Goal: Obtain resource: Download file/media

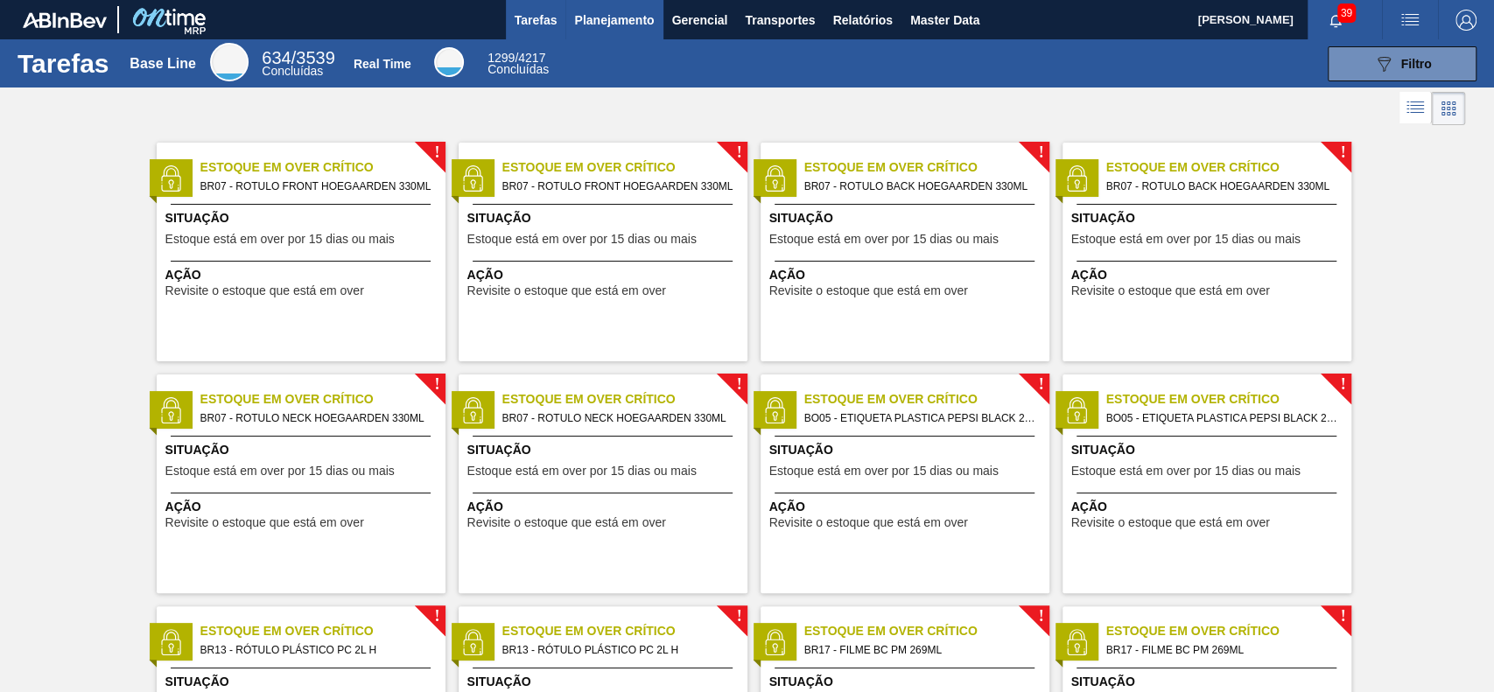
click at [608, 18] on span "Planejamento" at bounding box center [614, 20] width 80 height 21
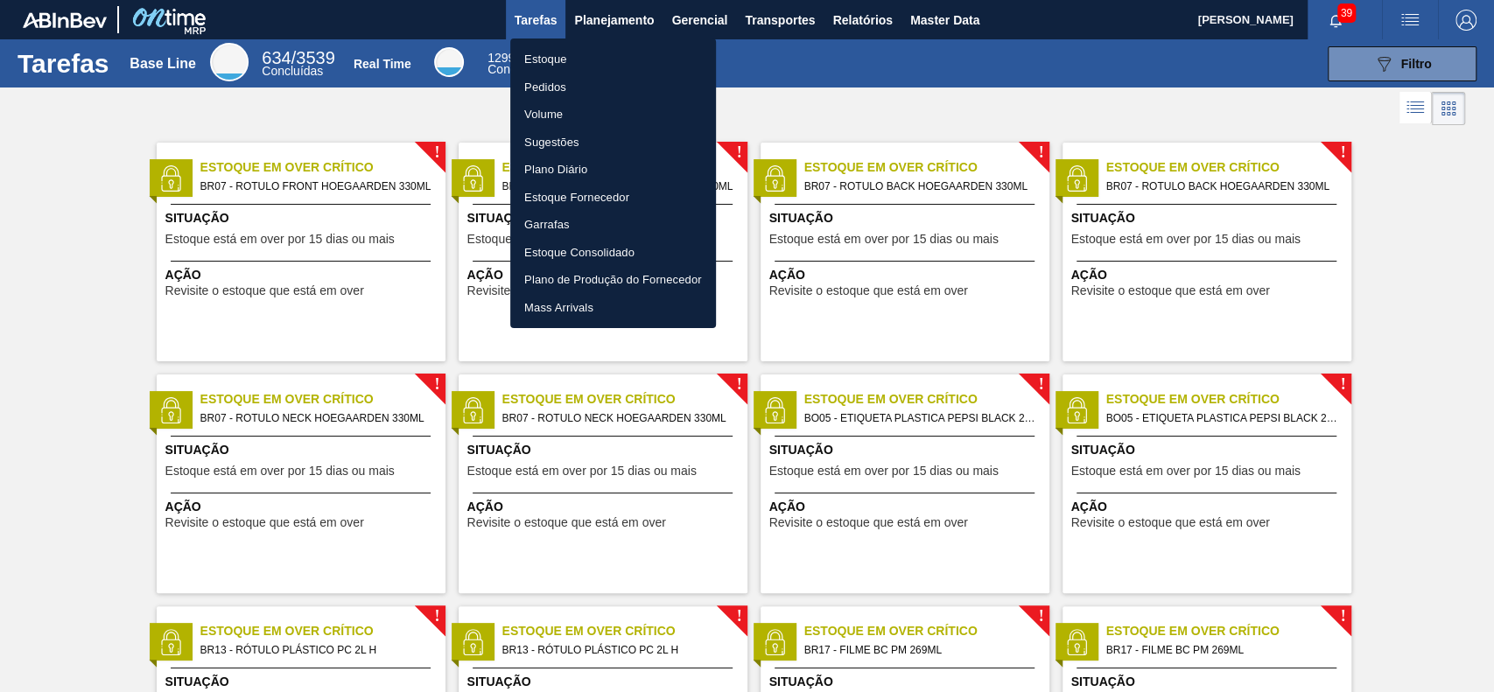
click at [598, 58] on li "Estoque" at bounding box center [613, 60] width 206 height 28
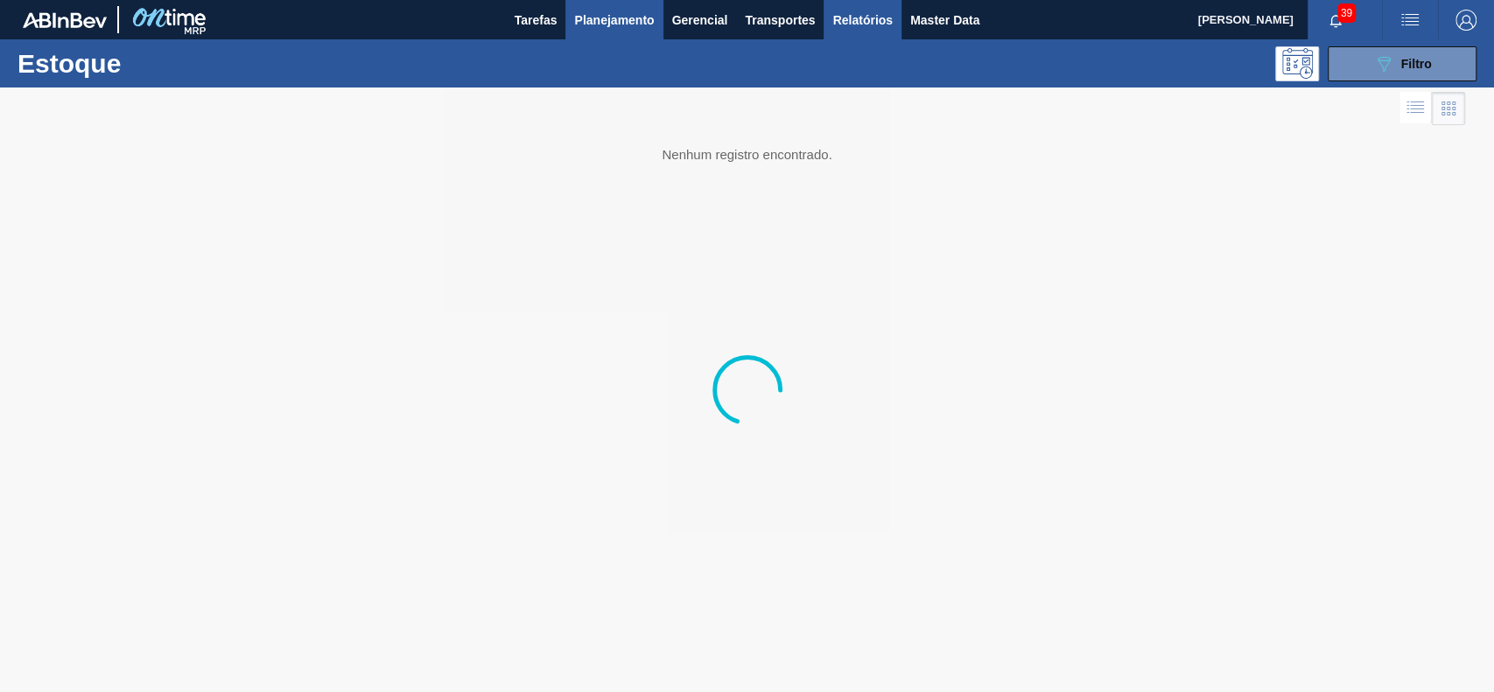
click at [849, 18] on span "Relatórios" at bounding box center [862, 20] width 60 height 21
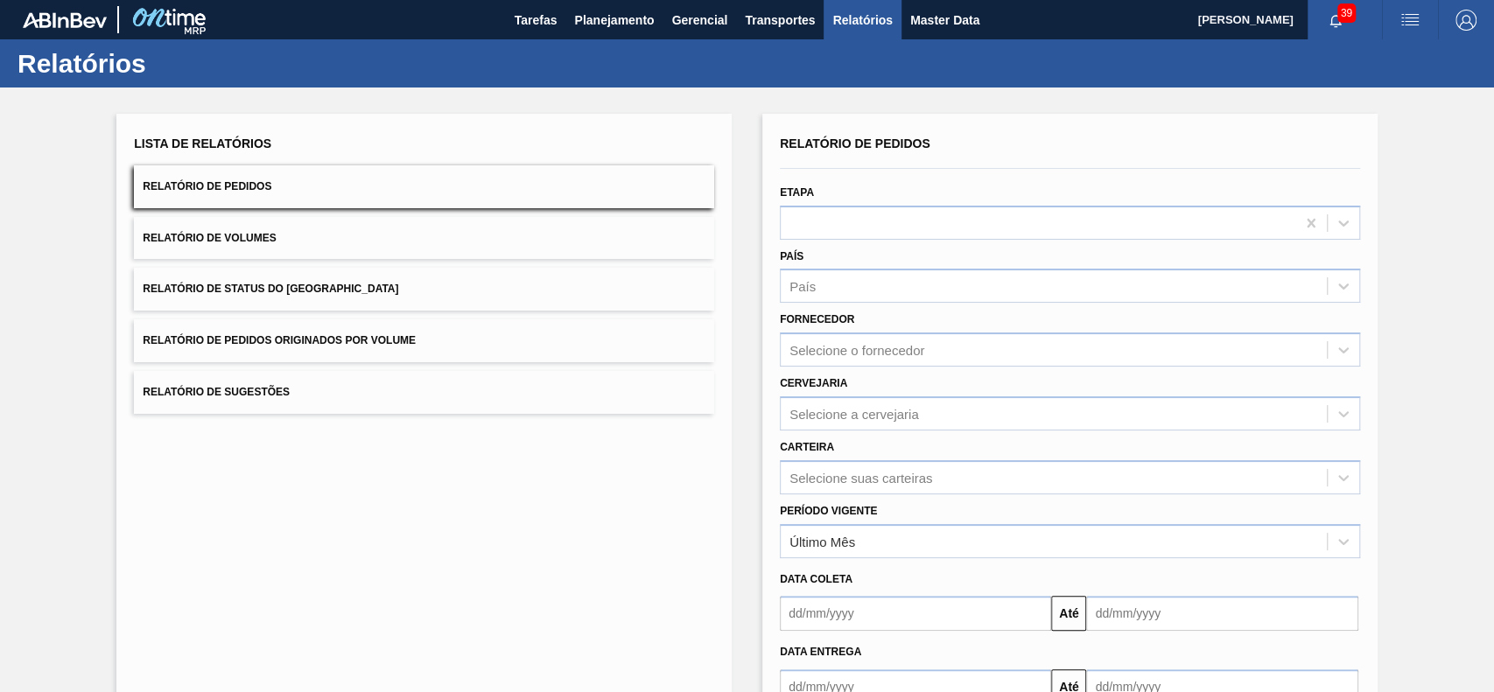
click at [375, 290] on button "Relatório de Status do [GEOGRAPHIC_DATA]" at bounding box center [424, 289] width 580 height 43
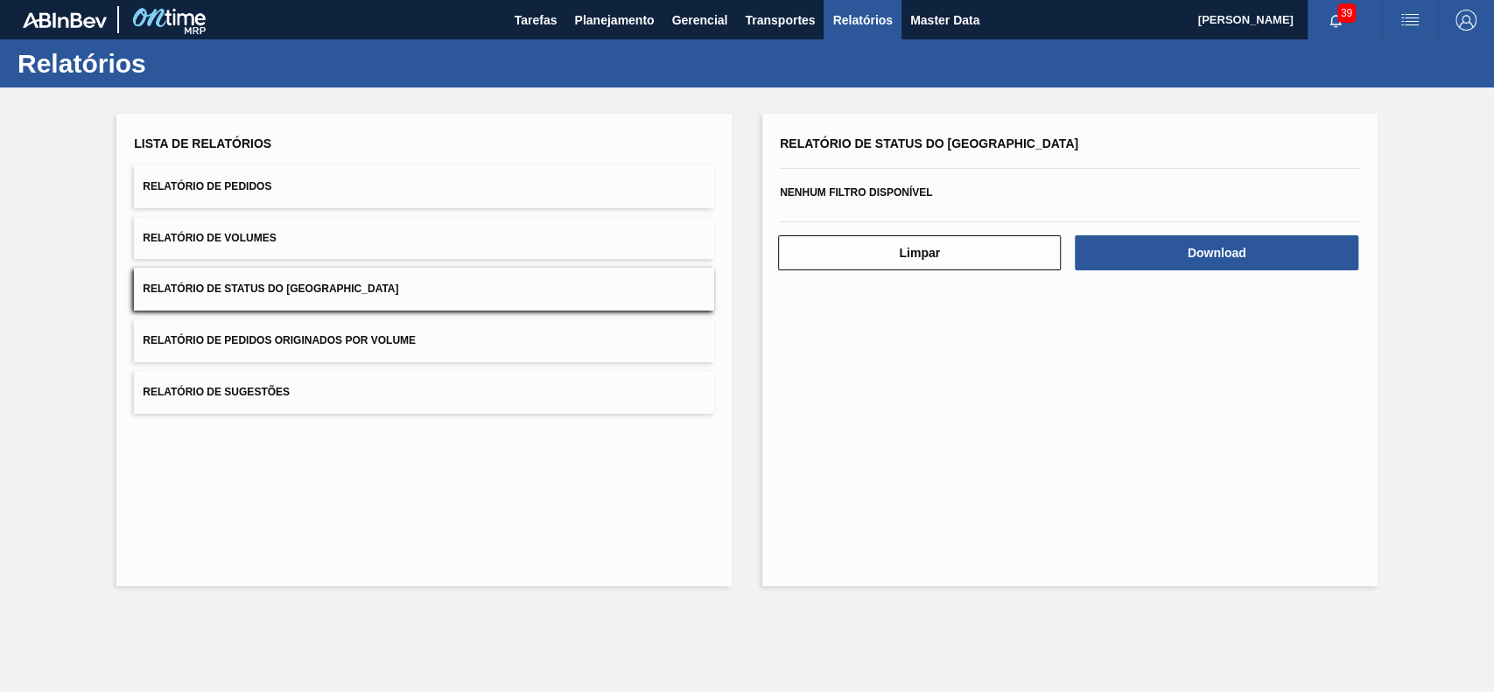
click at [566, 200] on button "Relatório de Pedidos" at bounding box center [424, 186] width 580 height 43
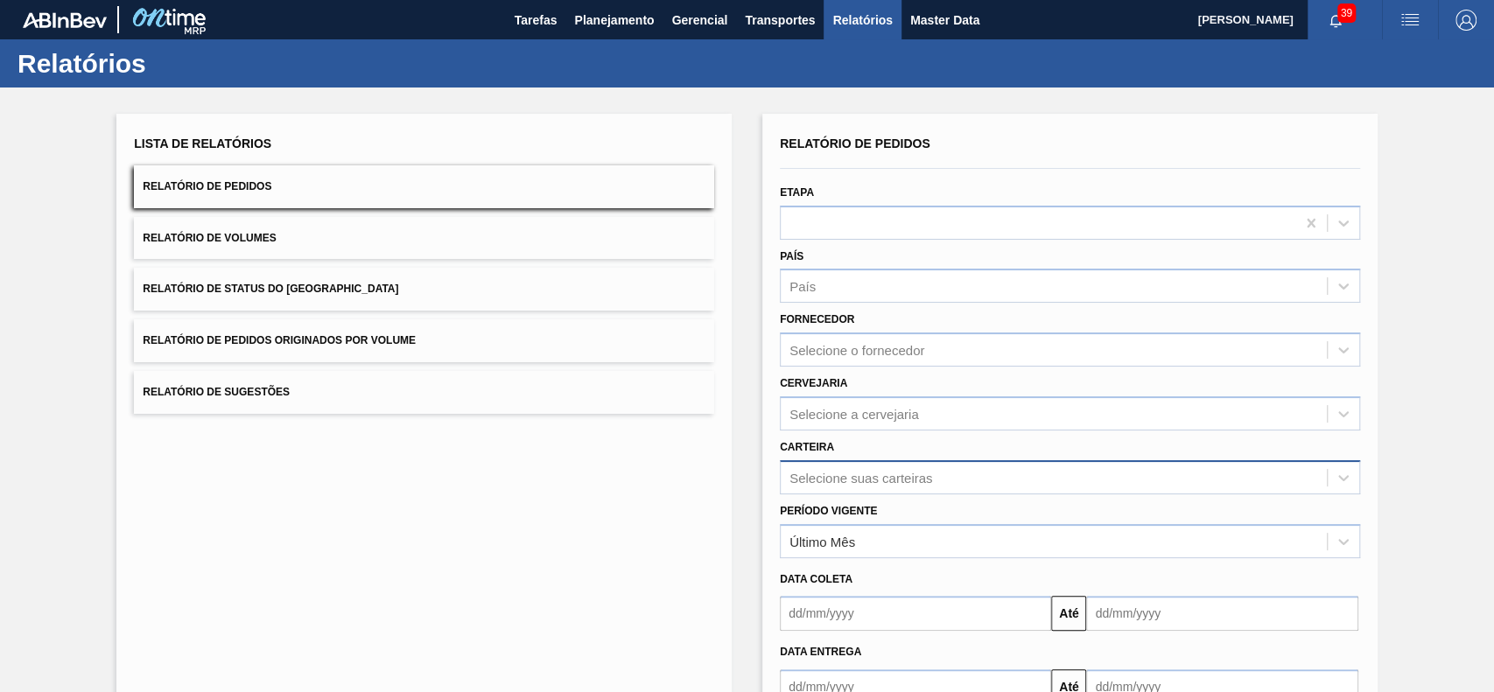
click at [847, 477] on div "Selecione suas carteiras" at bounding box center [1070, 477] width 580 height 34
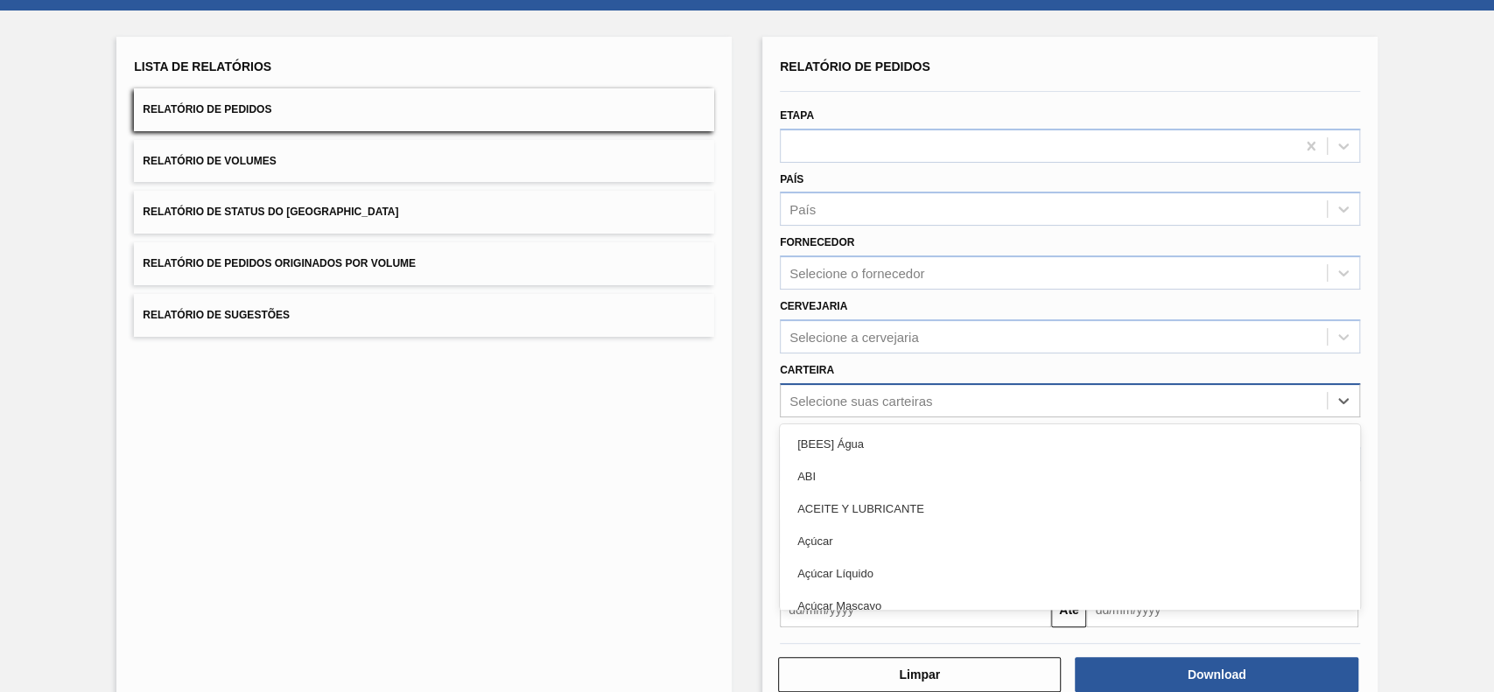
scroll to position [77, 0]
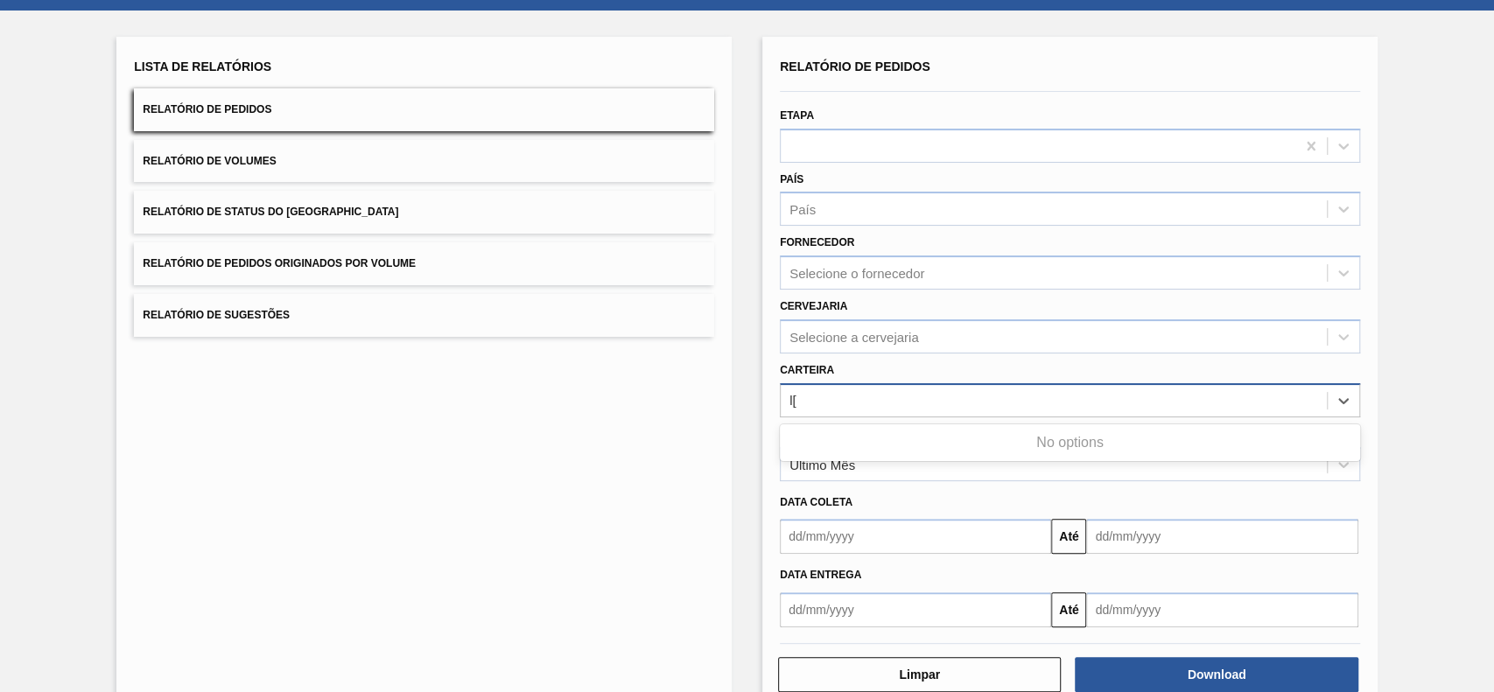
type input "l"
type input "lúpulo"
click at [847, 478] on div "Lúpulo Craft" at bounding box center [1070, 476] width 580 height 32
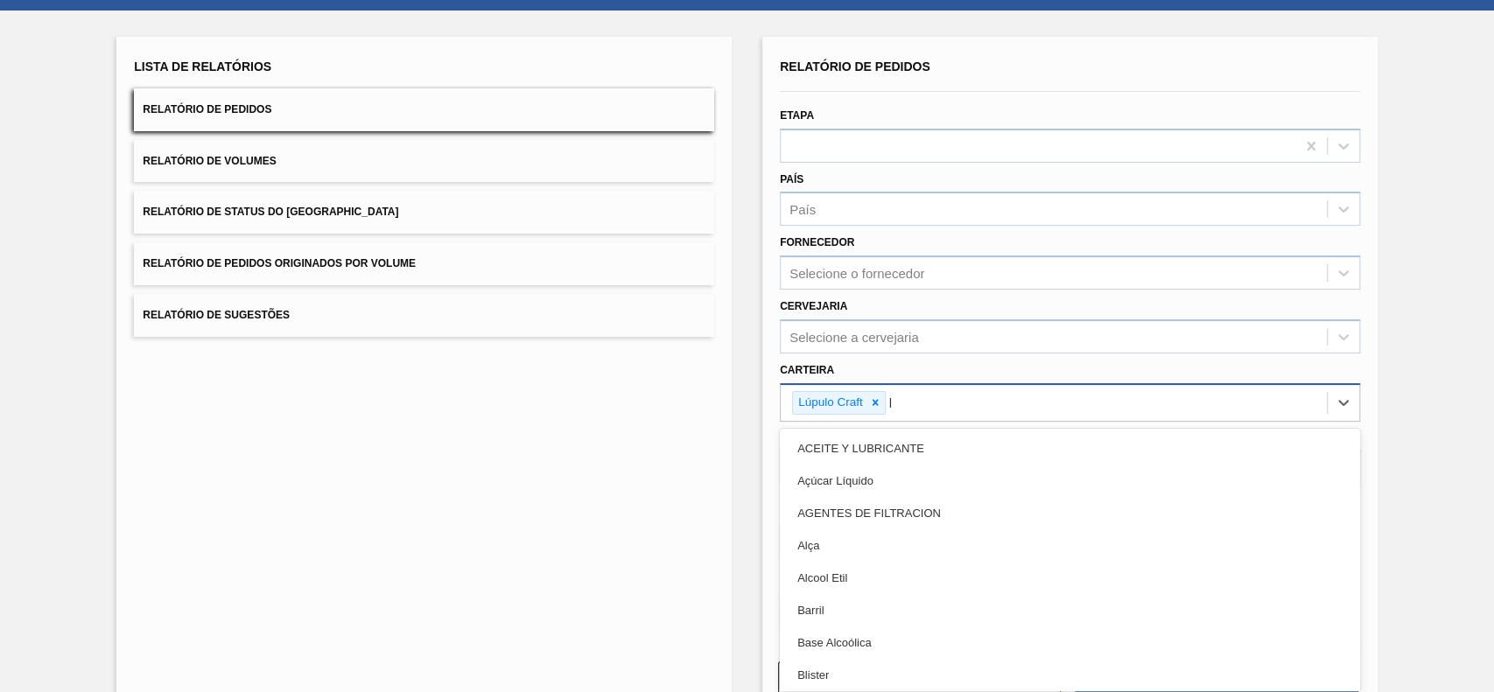
type input "lú"
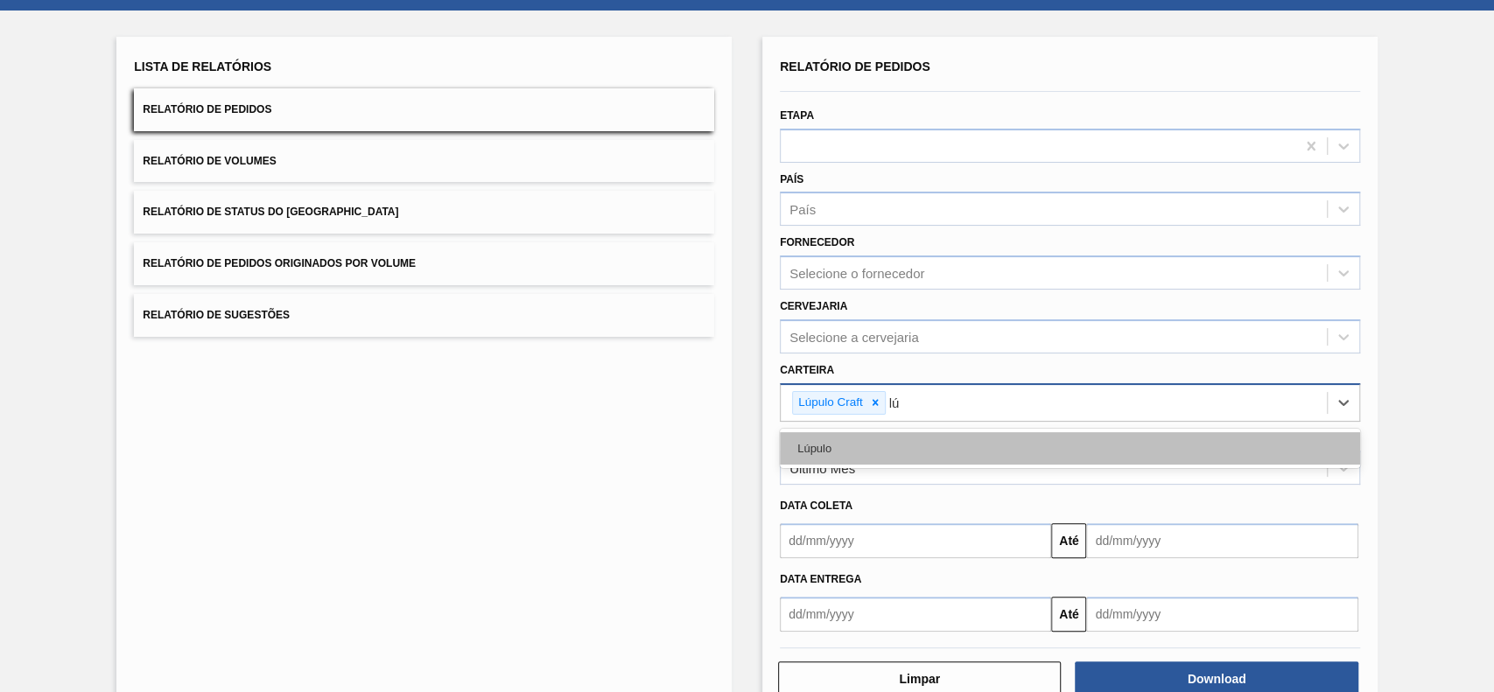
click at [959, 453] on div "Lúpulo" at bounding box center [1070, 448] width 580 height 32
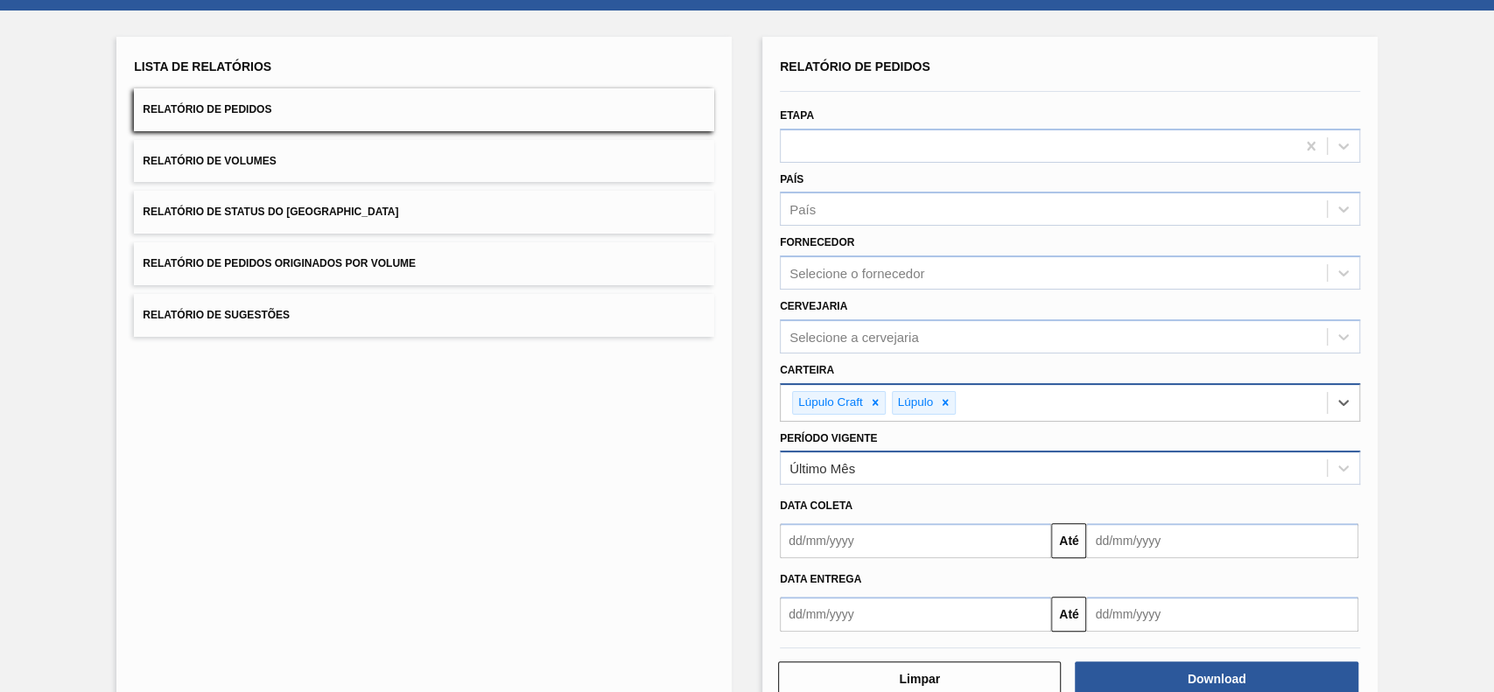
click at [936, 466] on div "Último Mês" at bounding box center [1054, 468] width 546 height 25
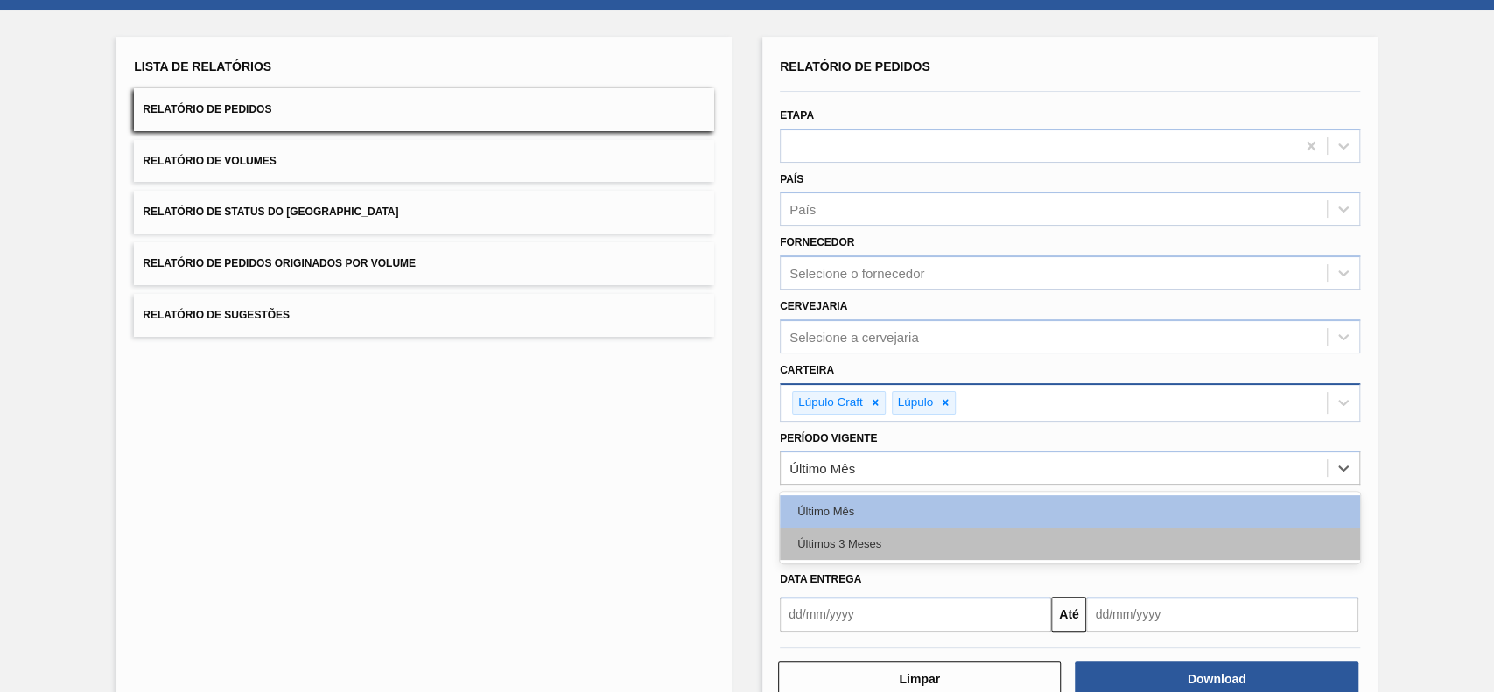
click at [892, 533] on div "Últimos 3 Meses" at bounding box center [1070, 544] width 580 height 32
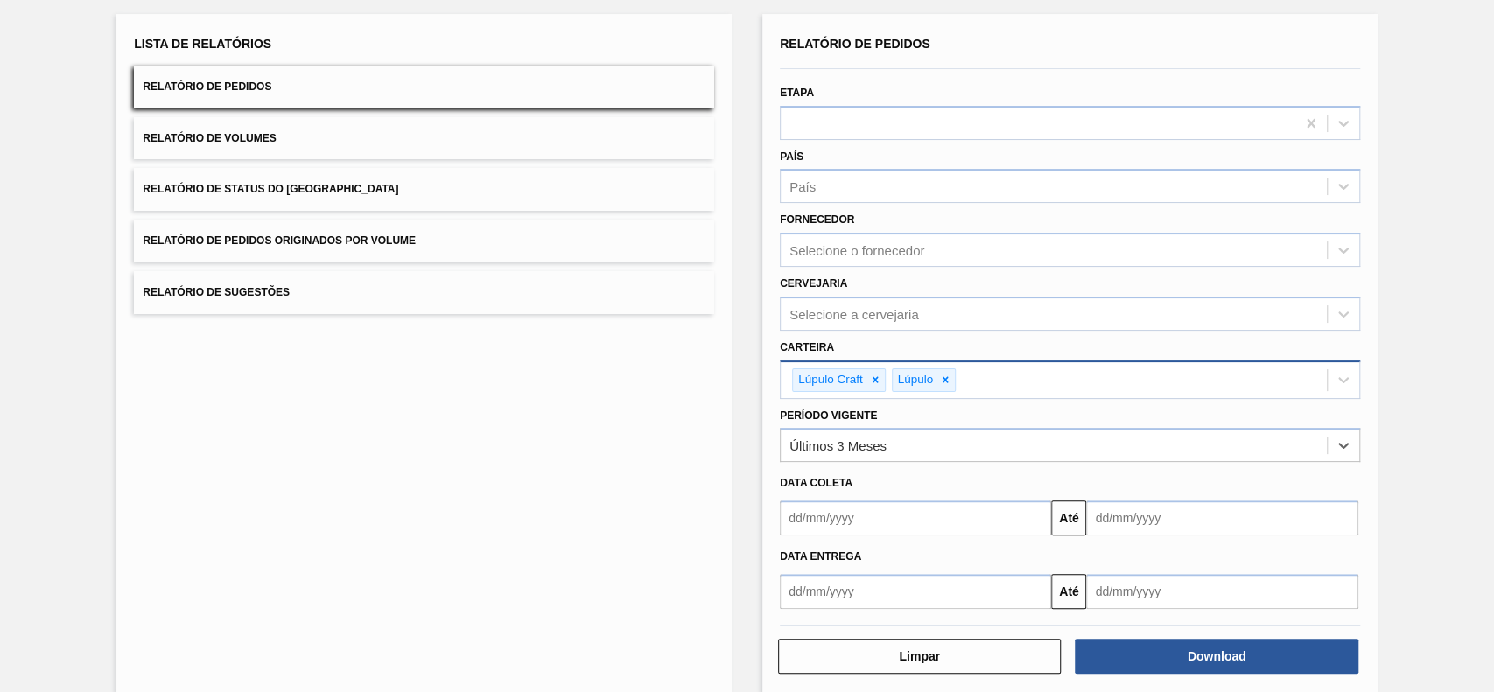
scroll to position [120, 0]
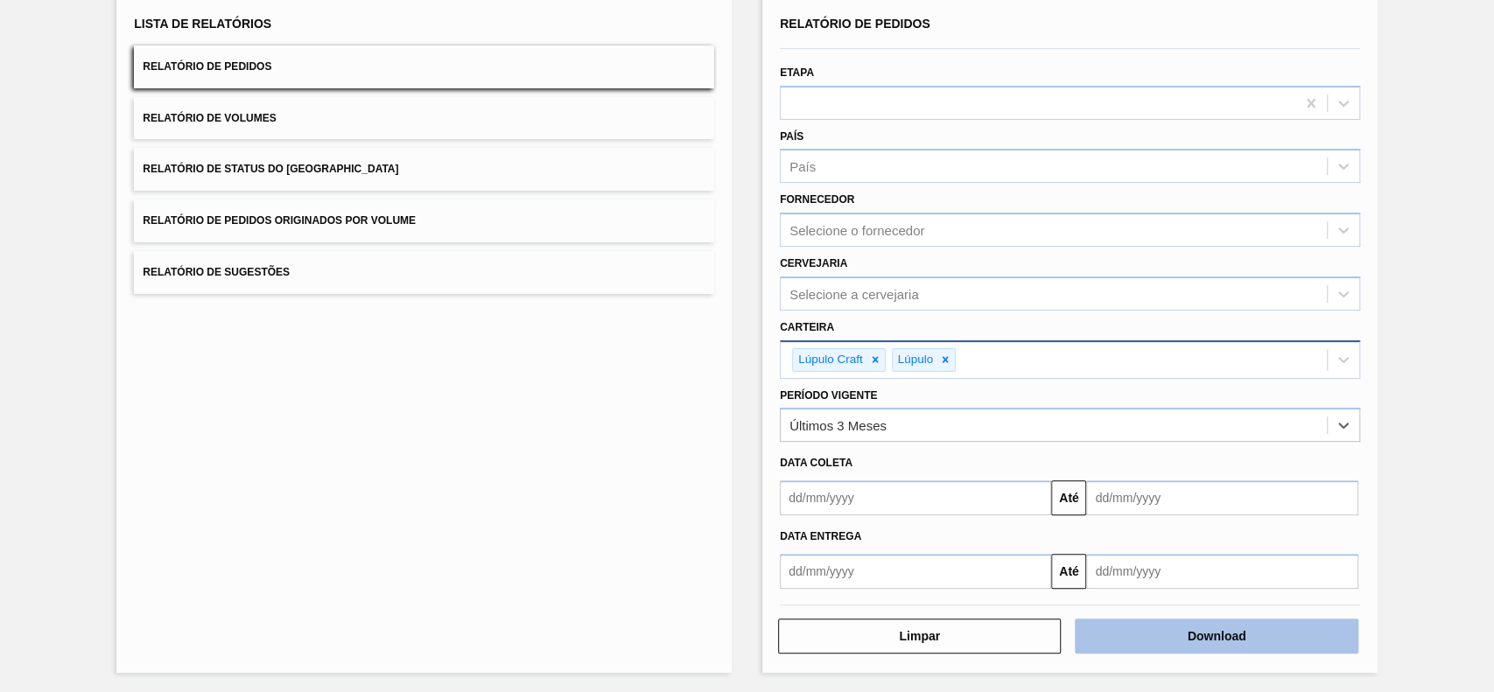
click at [1169, 627] on button "Download" at bounding box center [1216, 636] width 283 height 35
click at [328, 165] on span "Relatório de Status do [GEOGRAPHIC_DATA]" at bounding box center [271, 169] width 256 height 12
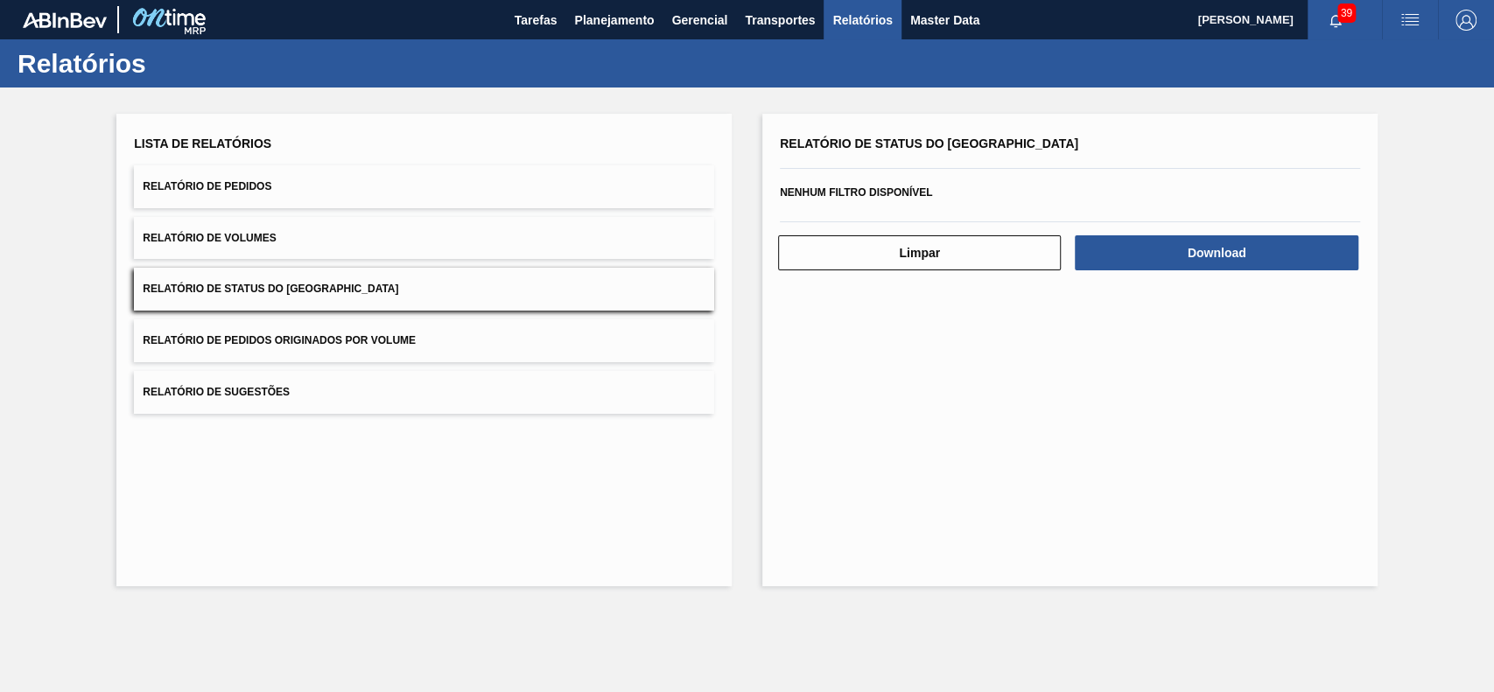
scroll to position [0, 0]
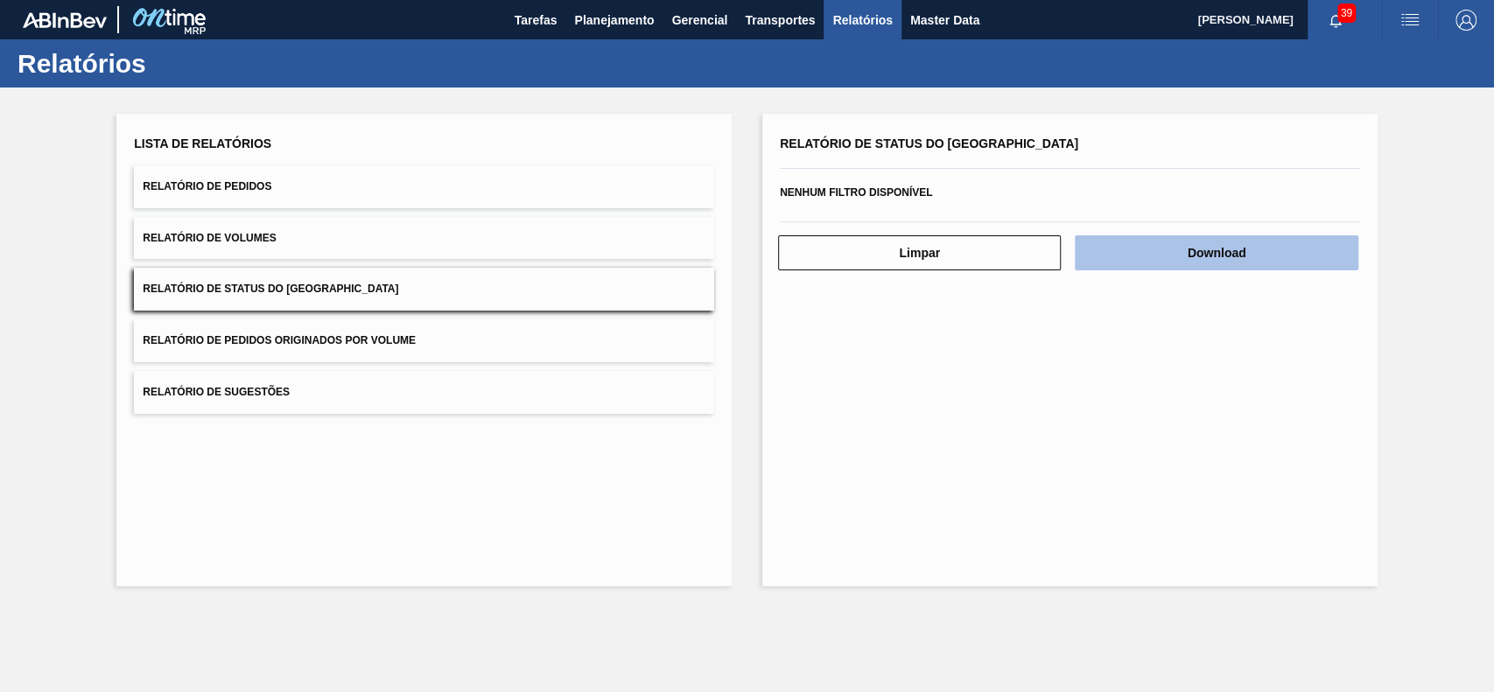
click at [1105, 254] on button "Download" at bounding box center [1216, 252] width 283 height 35
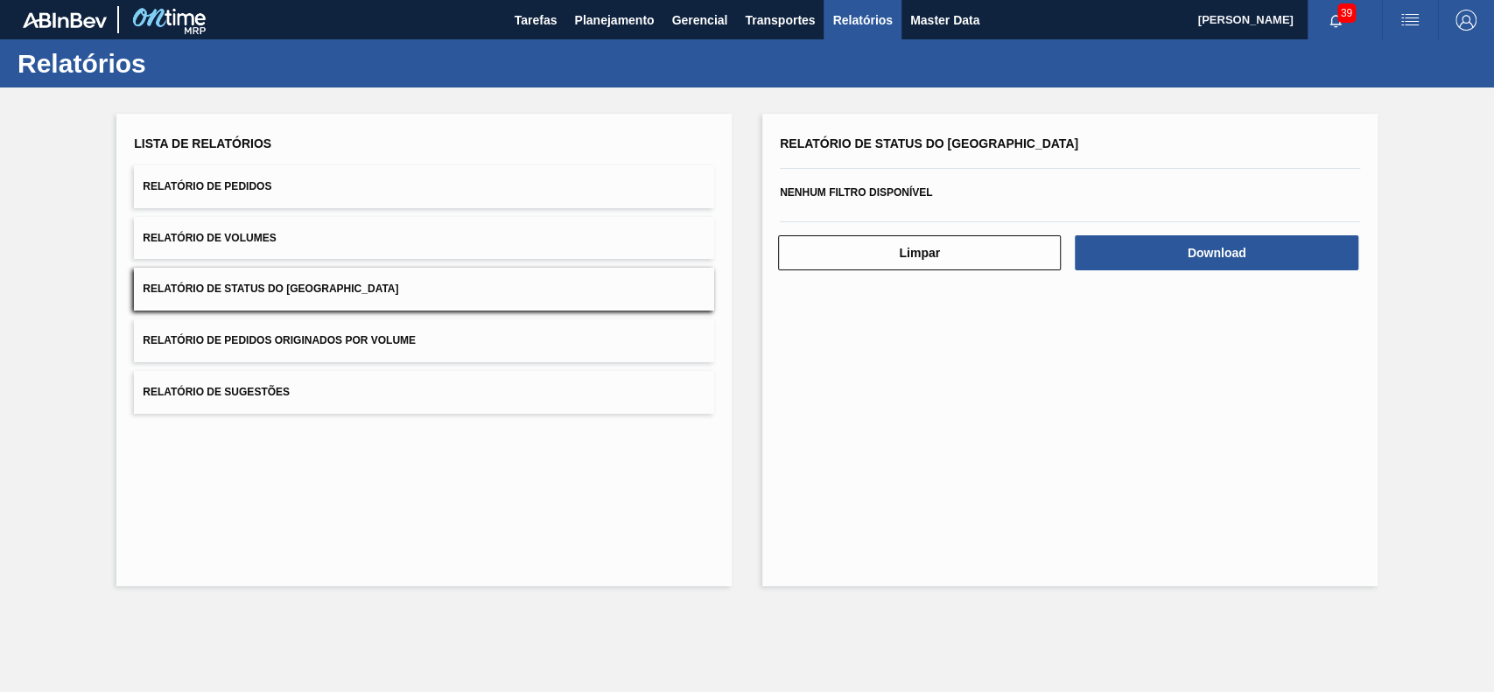
click at [735, 460] on div "Lista de Relatórios Relatório de Pedidos Relatório de Volumes Relatório de Stat…" at bounding box center [747, 348] width 1494 height 521
click at [786, 410] on div "Relatório de Status do Estoque Nenhum filtro disponível Limpar Download" at bounding box center [1069, 350] width 615 height 473
